Goal: Information Seeking & Learning: Learn about a topic

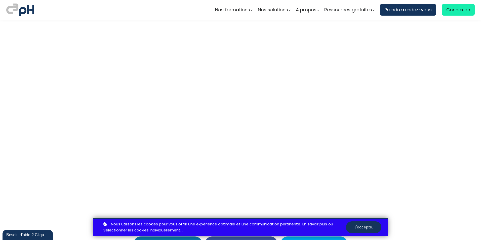
scroll to position [1383, 0]
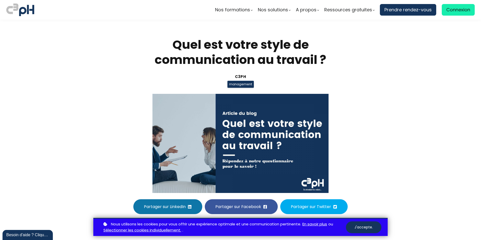
scroll to position [1383, 0]
click at [69, 88] on section "Quel est votre style de communication au travail ? C3pH management Partager sur…" at bounding box center [240, 117] width 481 height 195
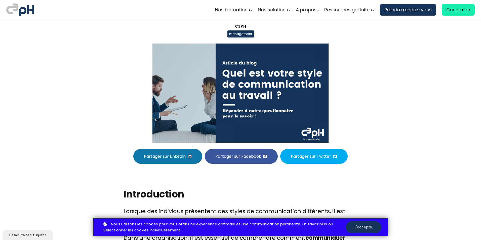
click at [381, 86] on section "Quel est votre style de communication au travail ? C3pH management Partager sur…" at bounding box center [240, 66] width 481 height 195
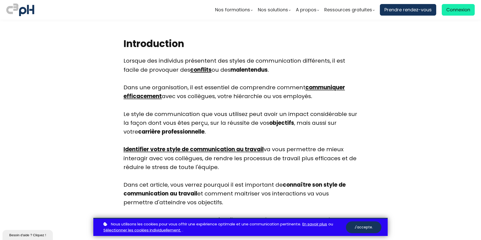
scroll to position [201, 0]
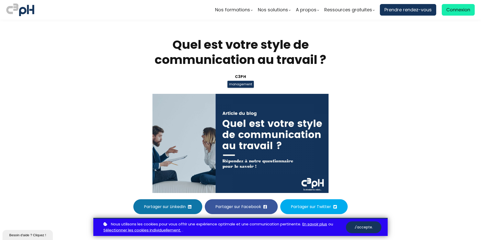
scroll to position [201, 0]
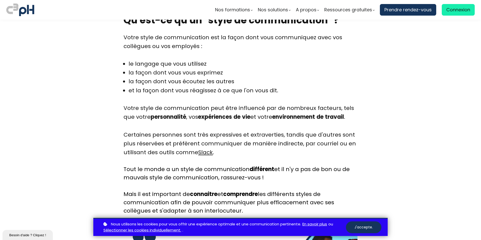
scroll to position [579, 0]
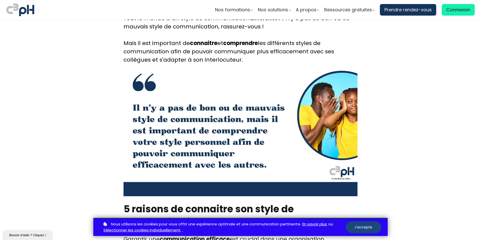
click at [366, 225] on button "J'accepte." at bounding box center [363, 227] width 35 height 12
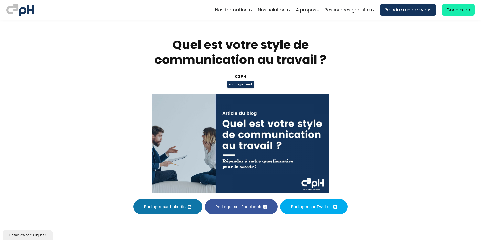
scroll to position [579, 0]
